Goal: Task Accomplishment & Management: Manage account settings

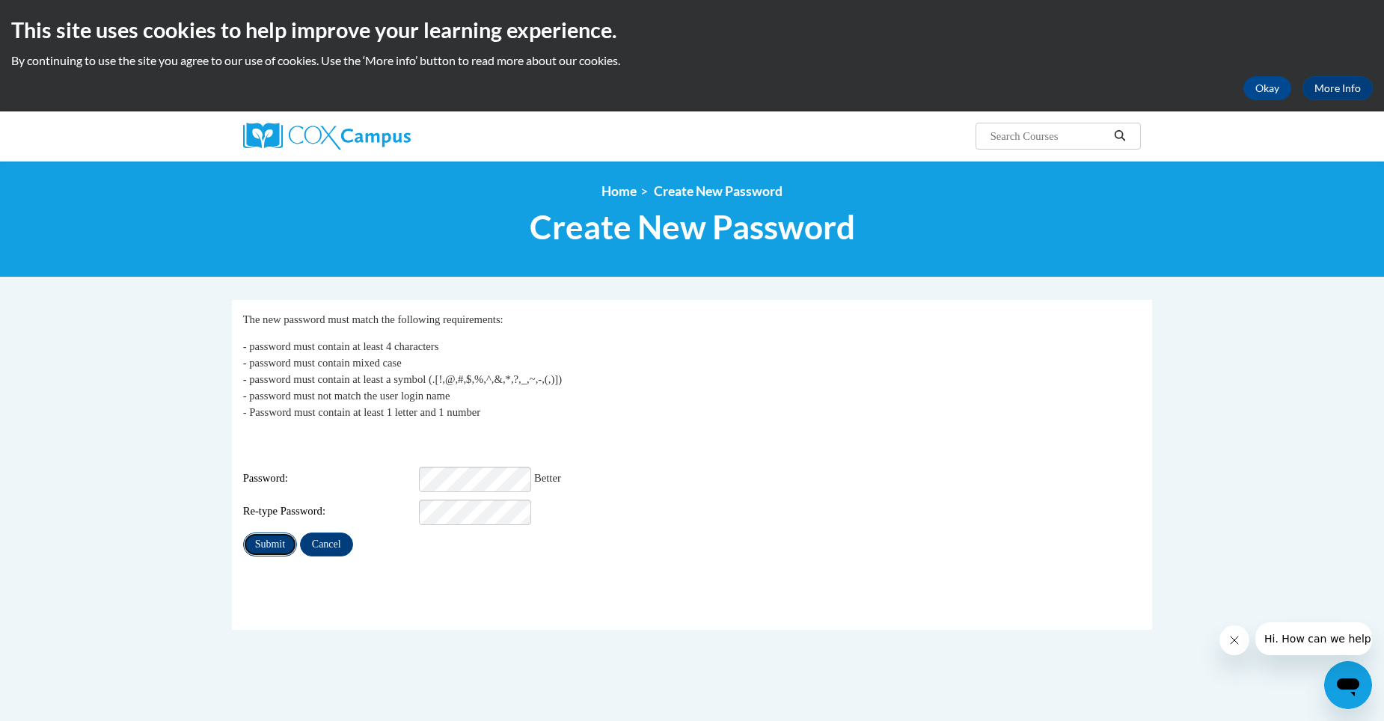
click at [265, 533] on input "Submit" at bounding box center [270, 545] width 54 height 24
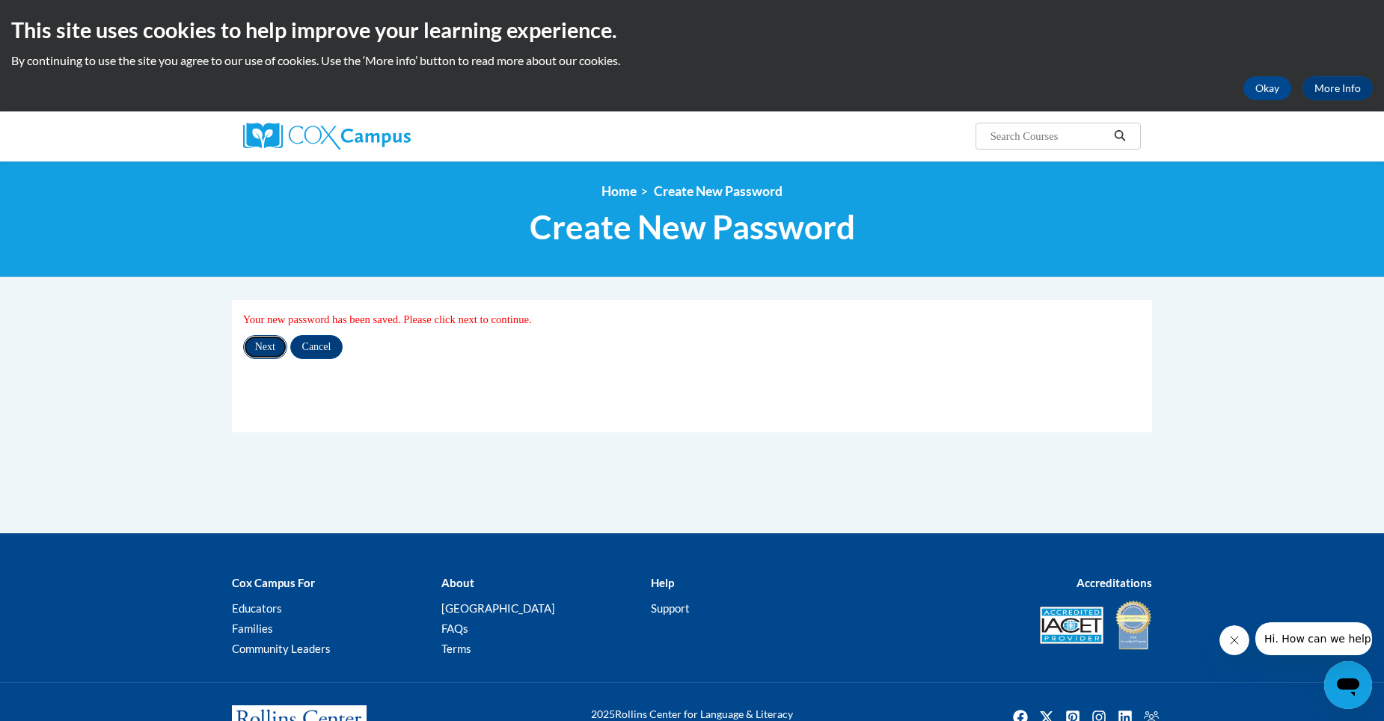
click at [263, 344] on input "Next" at bounding box center [265, 347] width 44 height 24
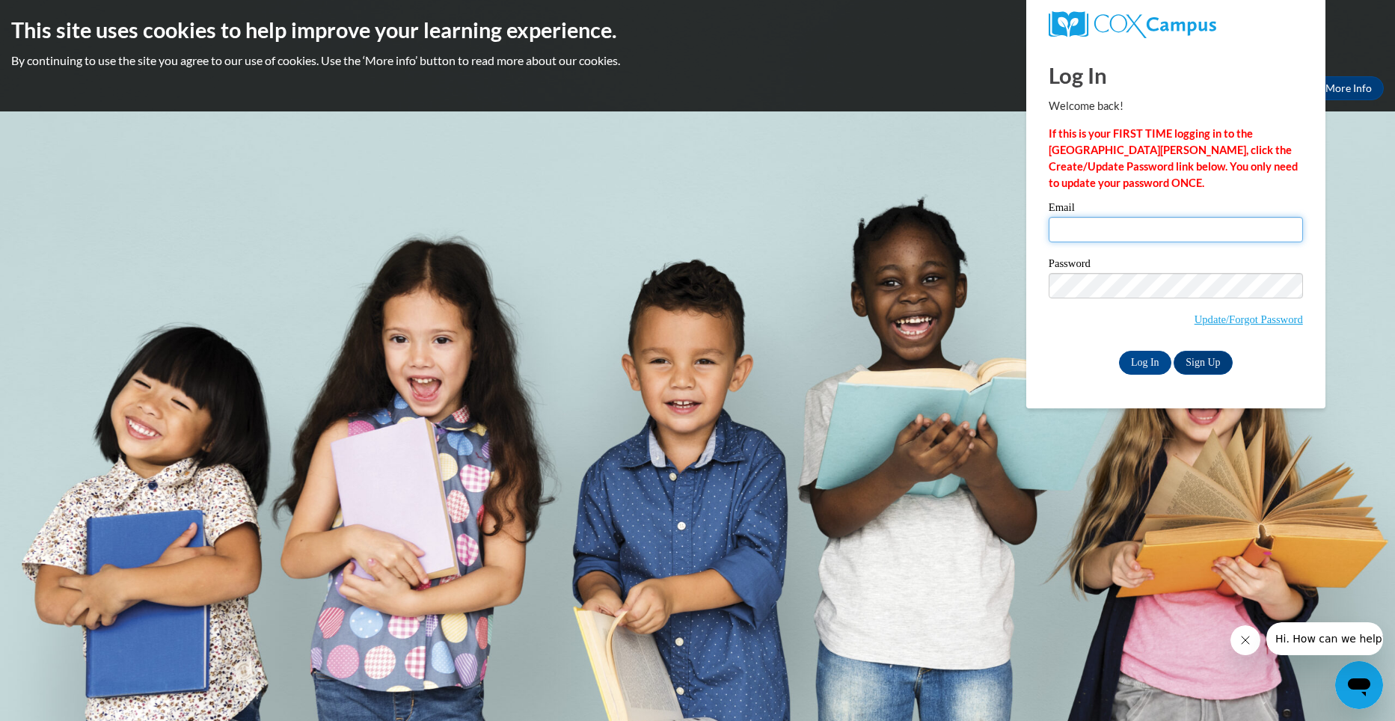
click at [1084, 227] on input "Email" at bounding box center [1176, 229] width 254 height 25
type input "kitaoden470@gmail.com"
click at [1139, 357] on input "Log In" at bounding box center [1145, 363] width 52 height 24
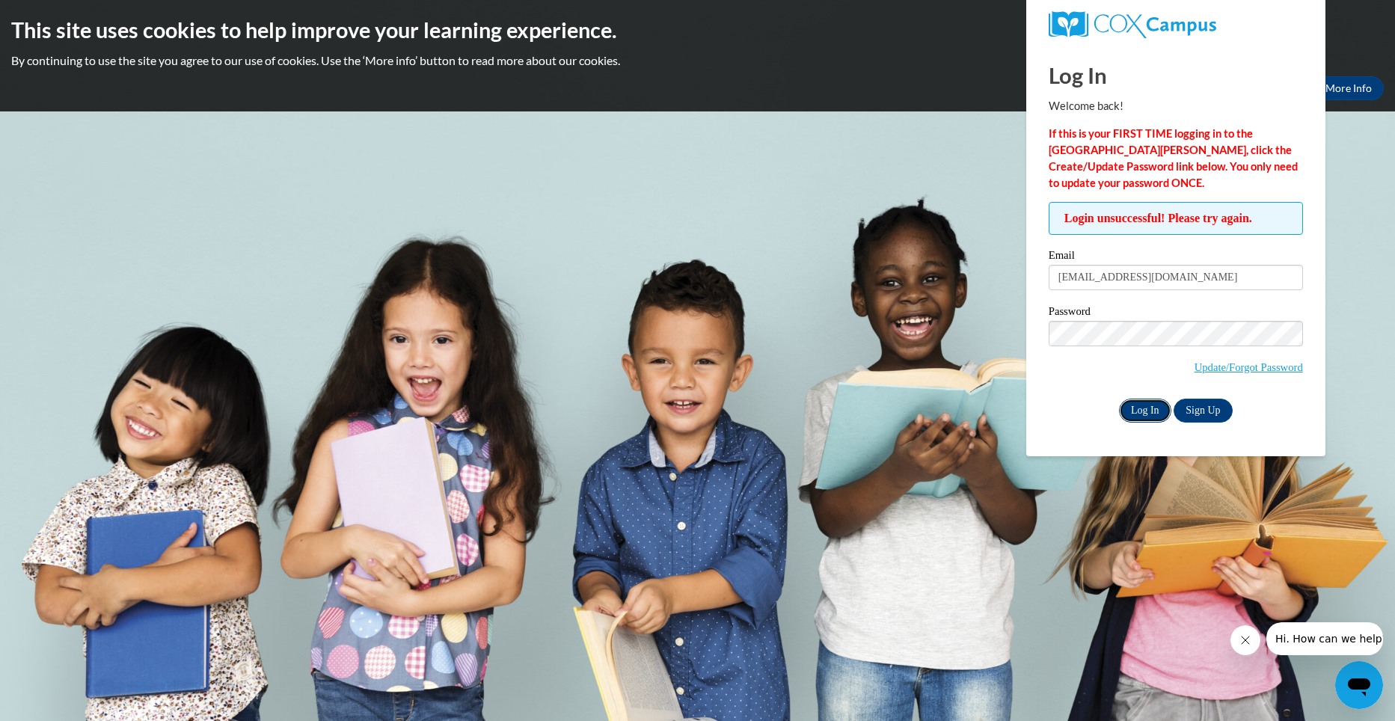
click at [1148, 404] on input "Log In" at bounding box center [1145, 411] width 52 height 24
click at [1119, 399] on input "Log In" at bounding box center [1145, 411] width 52 height 24
click at [1217, 363] on link "Update/Forgot Password" at bounding box center [1249, 367] width 108 height 12
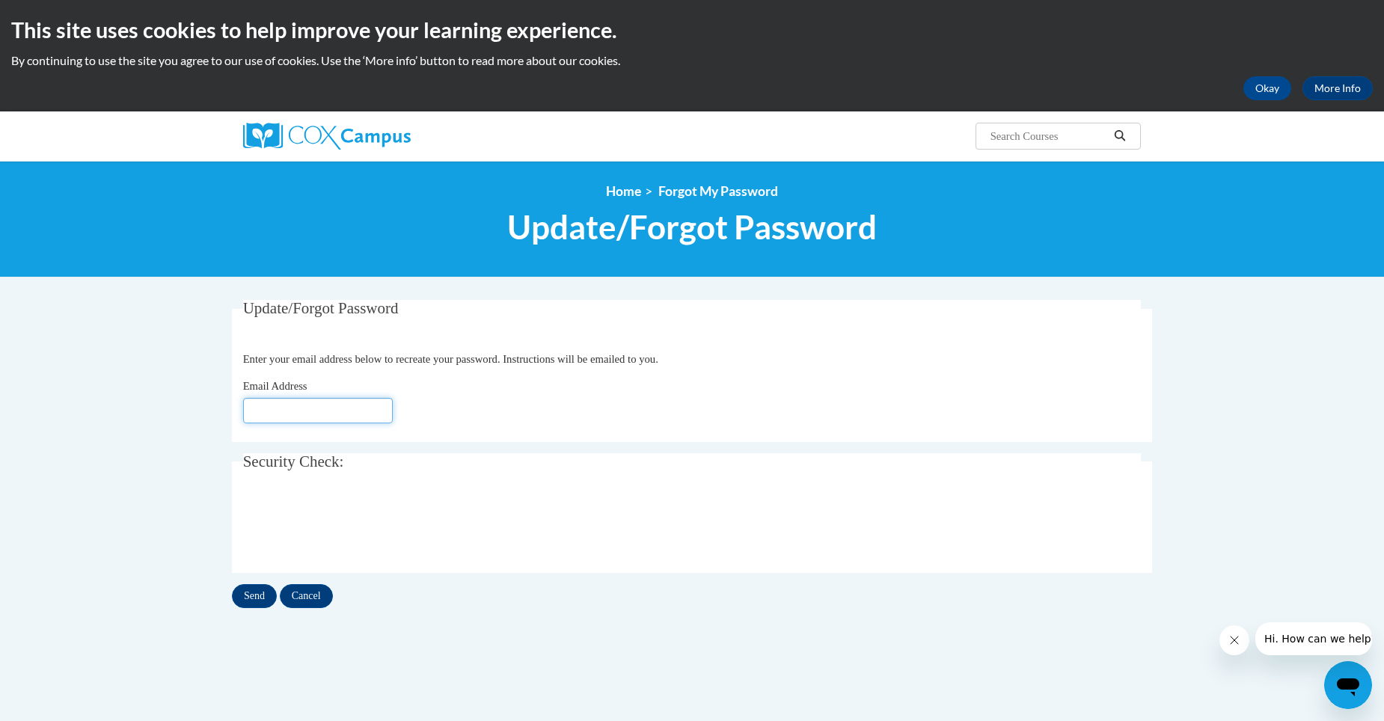
click at [279, 413] on input "Email Address" at bounding box center [318, 410] width 150 height 25
type input "[EMAIL_ADDRESS][DOMAIN_NAME]"
click at [253, 595] on input "Send" at bounding box center [254, 596] width 45 height 24
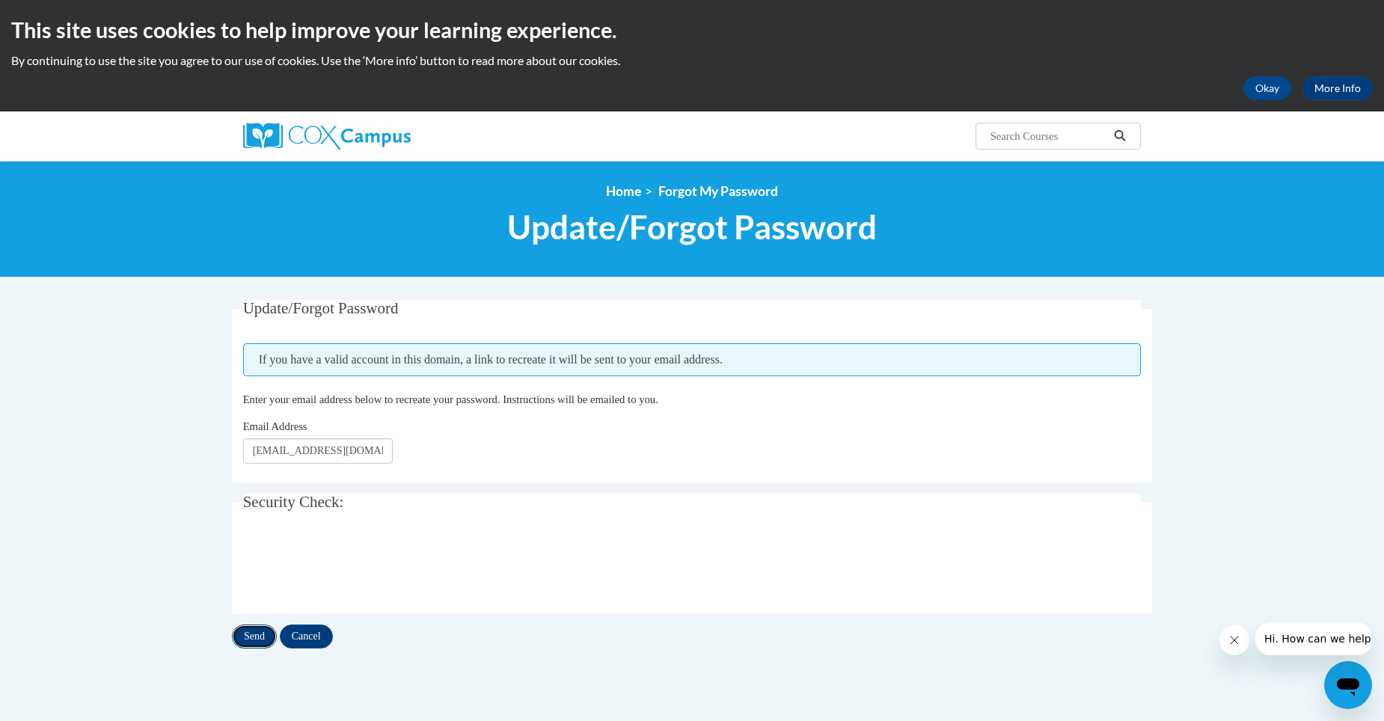
click at [254, 634] on input "Send" at bounding box center [254, 637] width 45 height 24
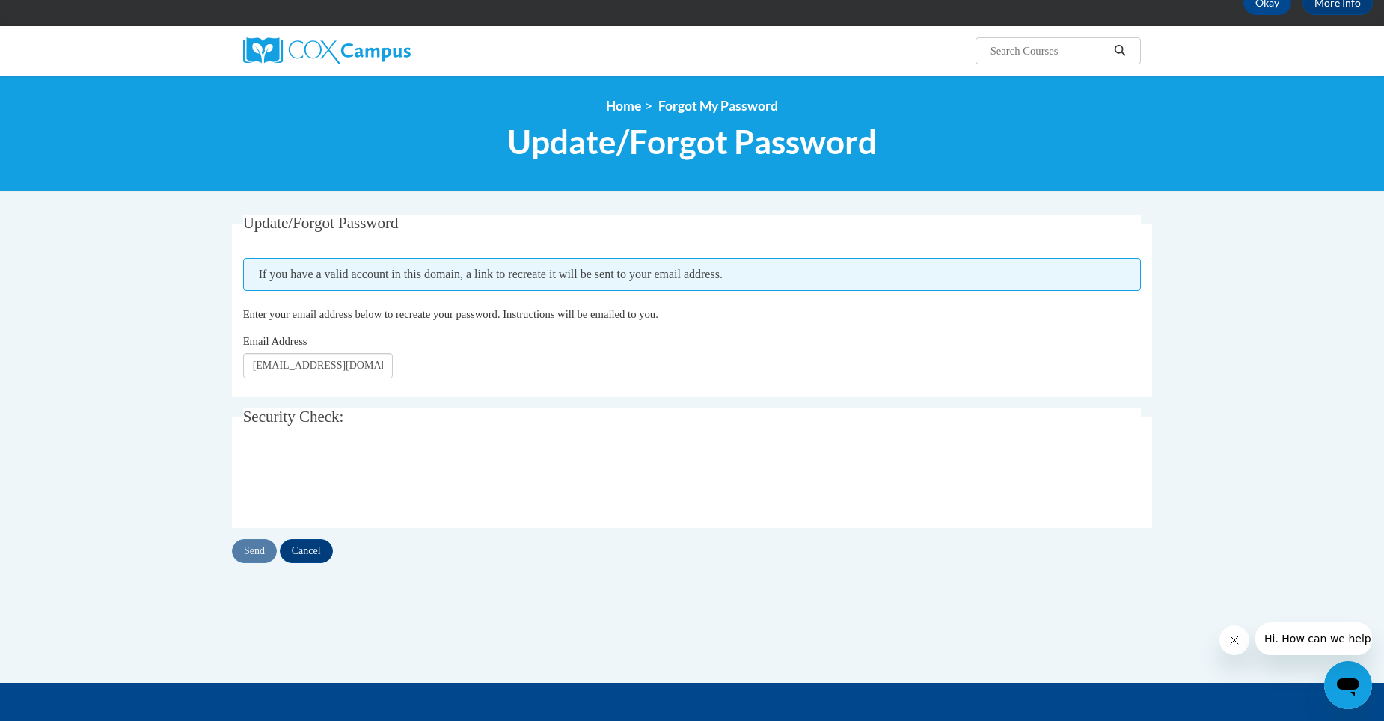
scroll to position [75, 0]
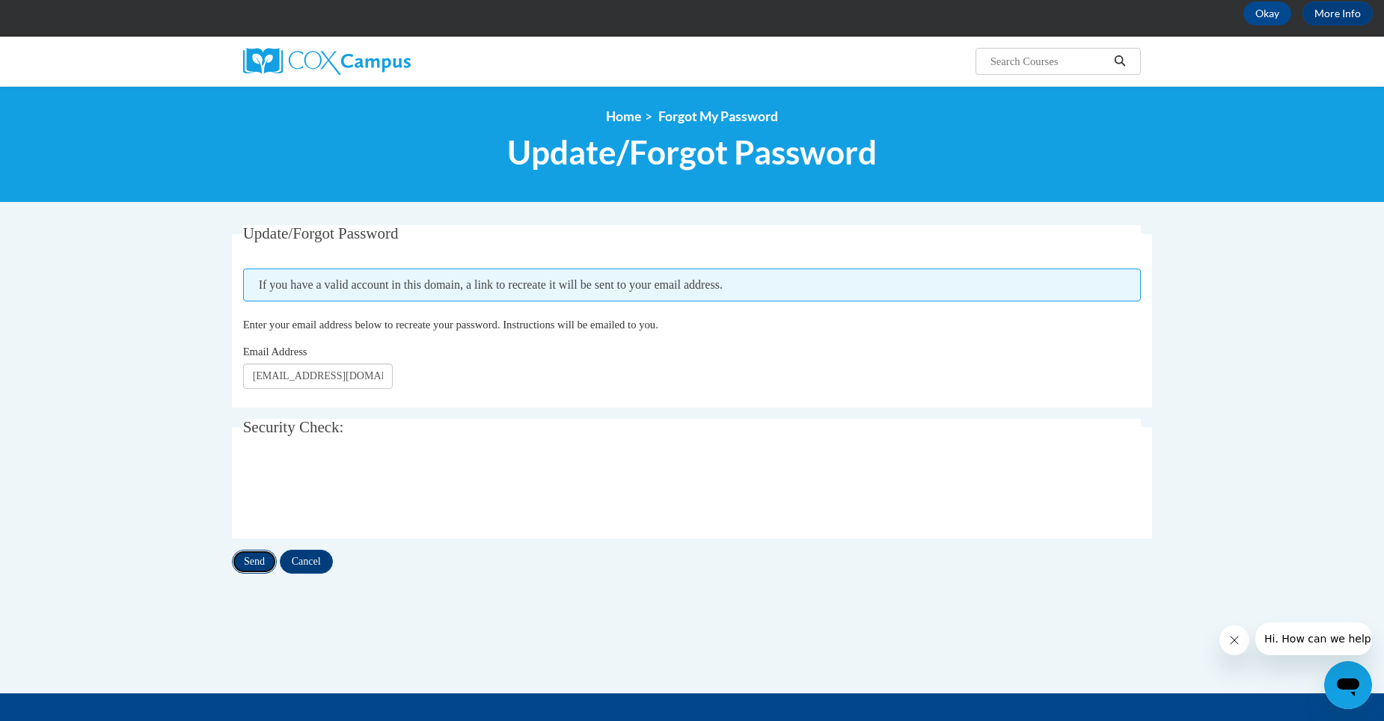
click at [248, 556] on input "Send" at bounding box center [254, 562] width 45 height 24
